Goal: Register for event/course

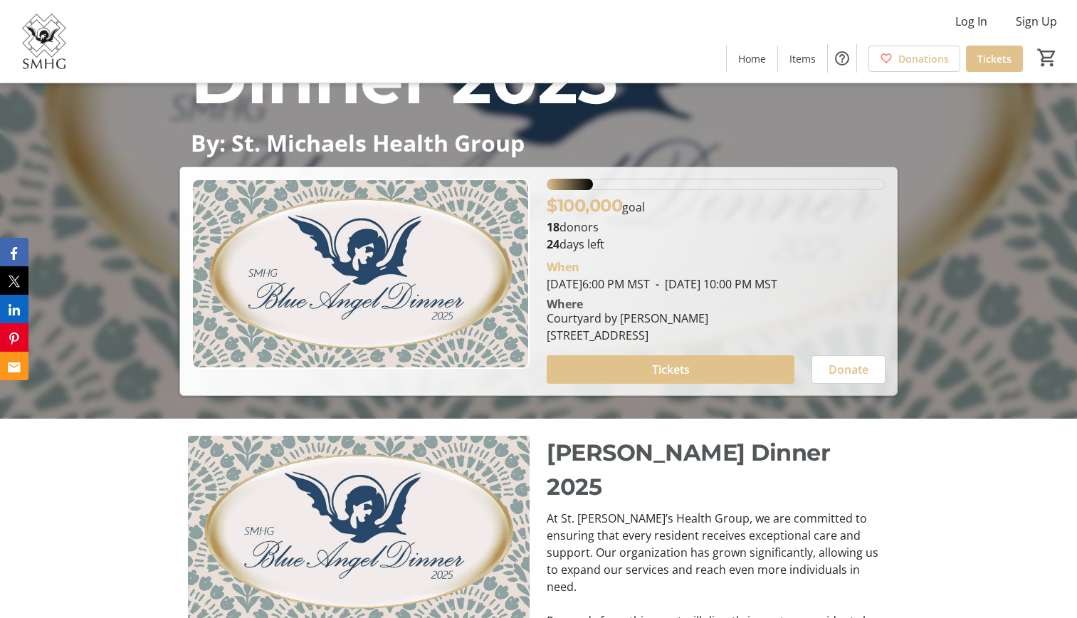
scroll to position [212, 0]
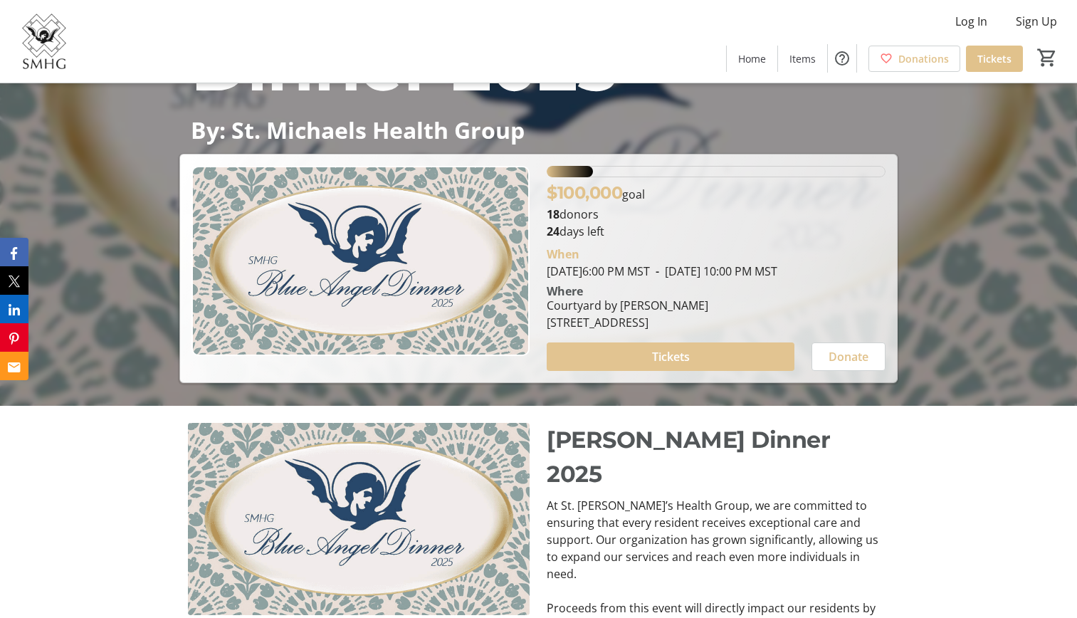
click at [558, 357] on span at bounding box center [670, 357] width 247 height 34
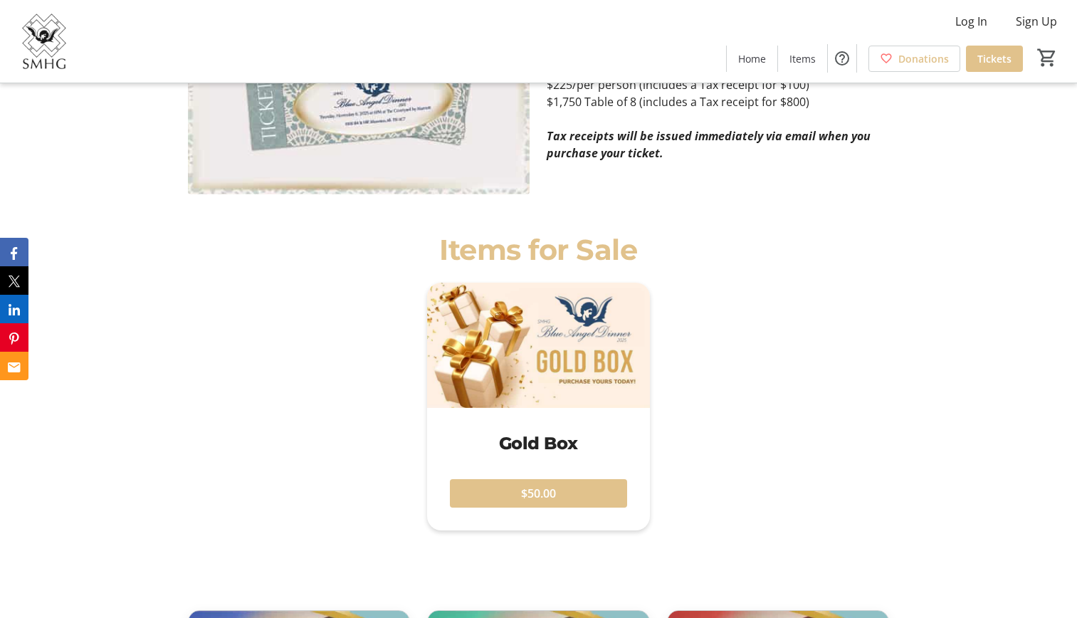
scroll to position [998, 0]
click at [484, 337] on img at bounding box center [538, 344] width 222 height 125
click at [478, 476] on span at bounding box center [538, 493] width 177 height 34
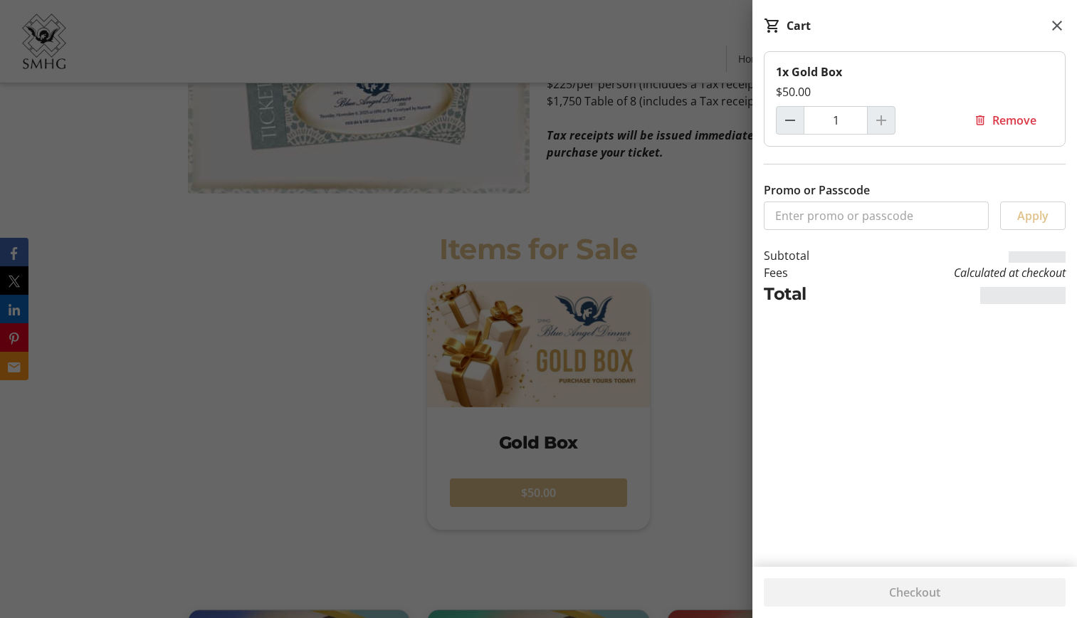
click at [216, 262] on div at bounding box center [538, 96] width 1077 height 2188
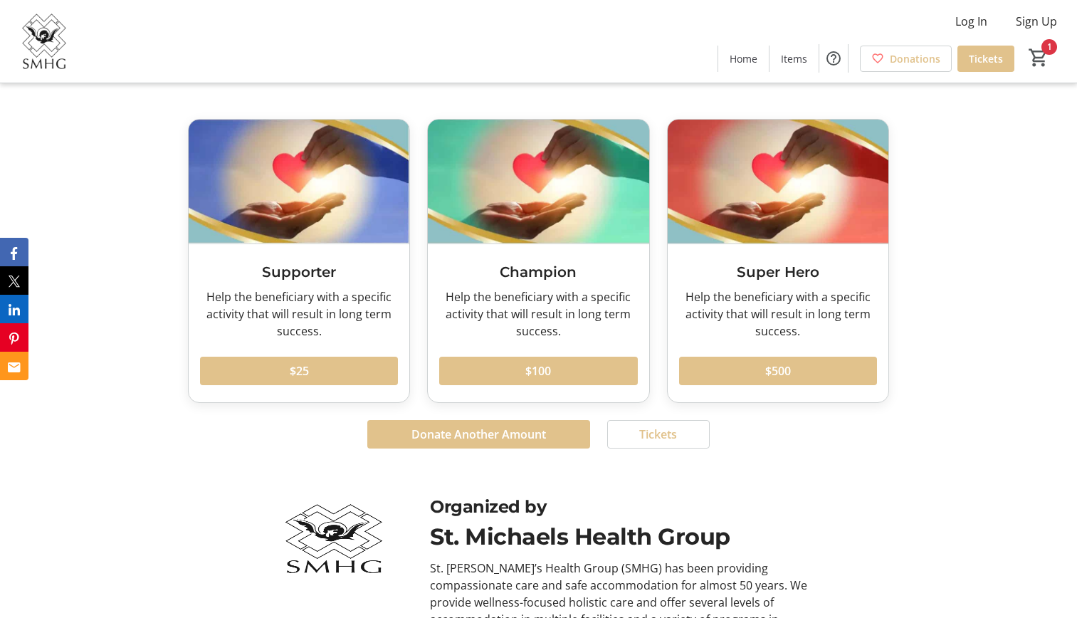
scroll to position [1519, 0]
